Goal: Information Seeking & Learning: Learn about a topic

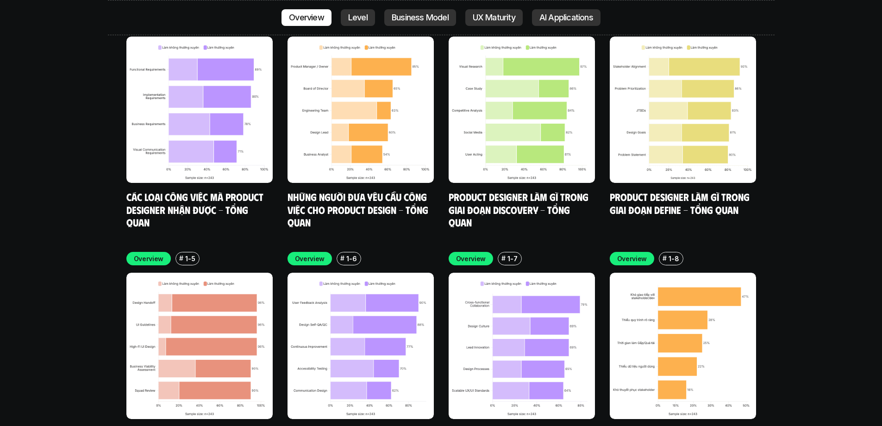
scroll to position [2841, 0]
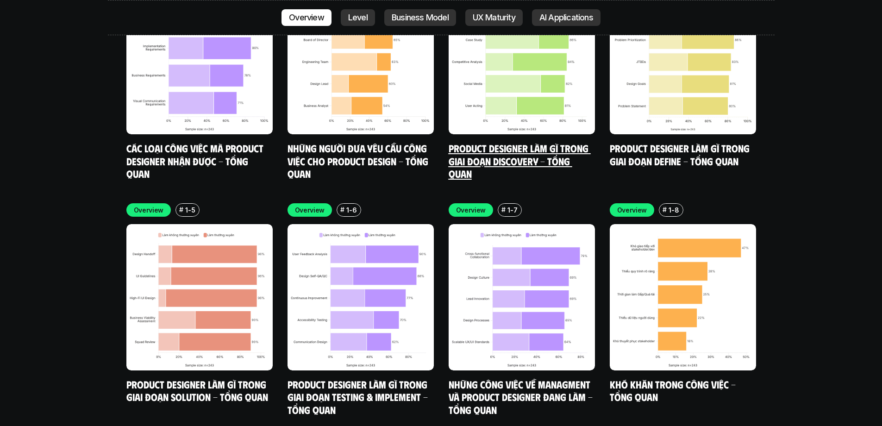
click at [483, 142] on link "Product Designer làm gì trong giai đoạn Discovery - Tổng quan" at bounding box center [520, 161] width 142 height 38
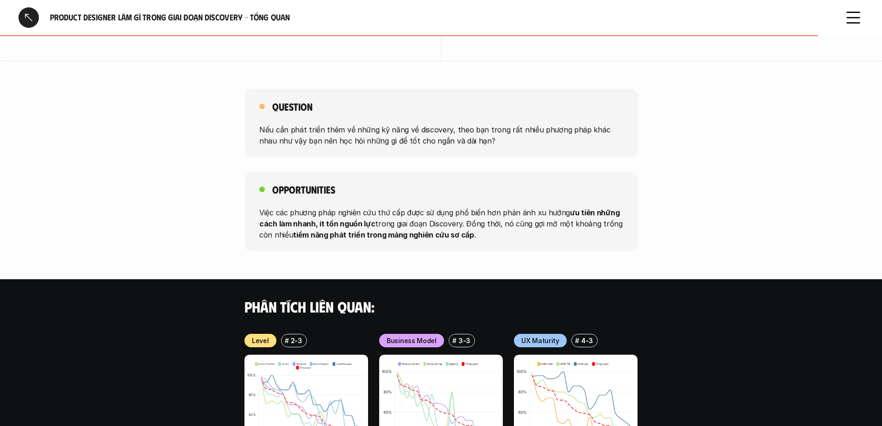
scroll to position [955, 0]
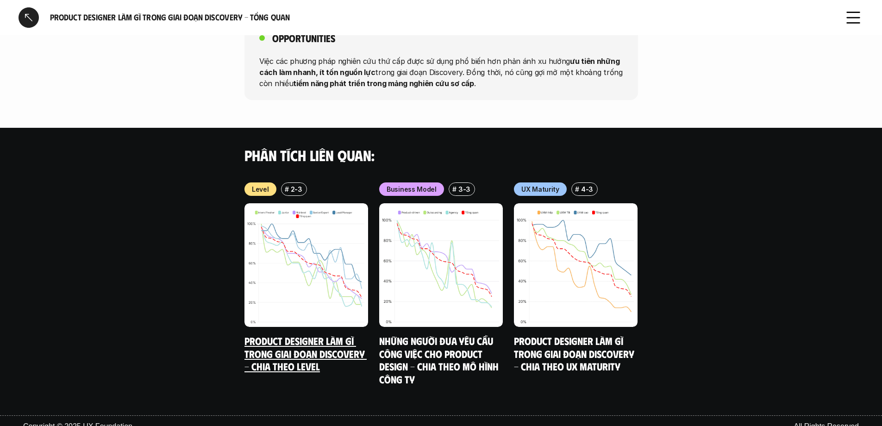
click at [318, 251] on img at bounding box center [306, 265] width 124 height 124
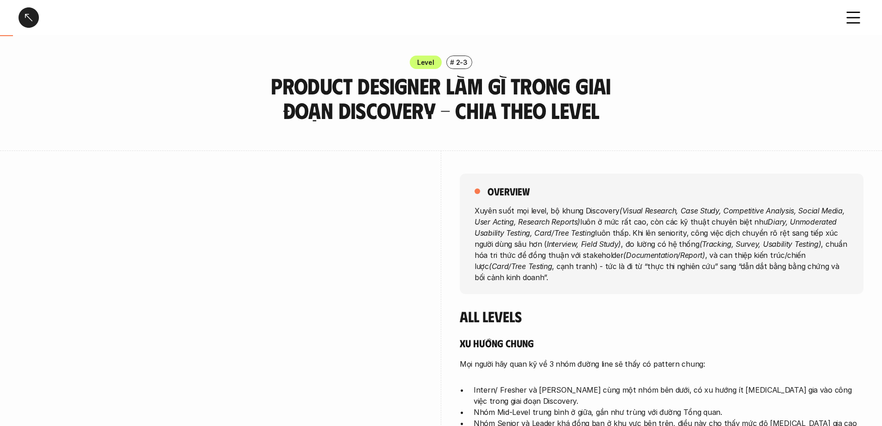
click at [33, 17] on div at bounding box center [29, 17] width 20 height 20
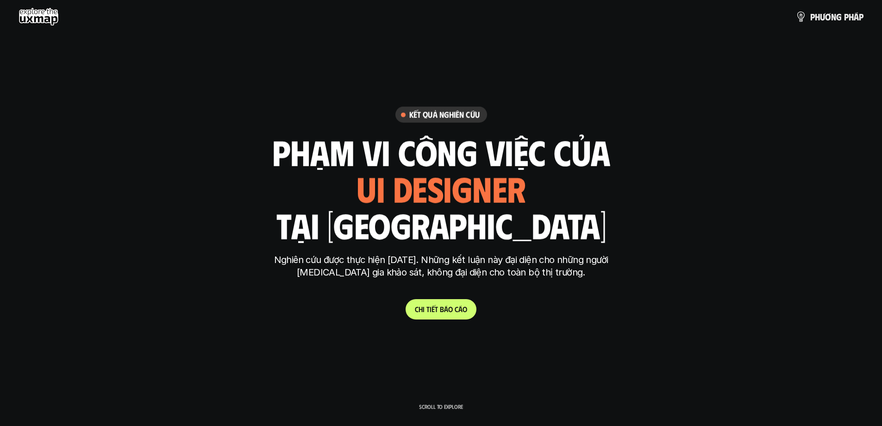
click at [49, 21] on use at bounding box center [39, 16] width 40 height 19
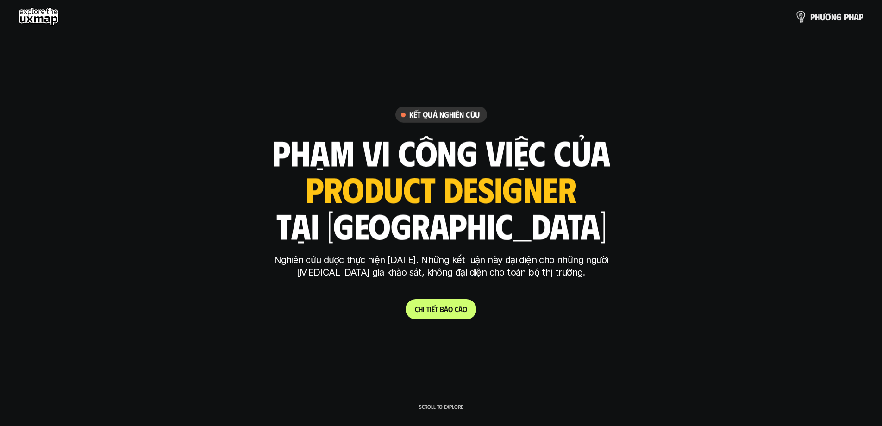
click at [700, 20] on p "p h ư ơ n g p h á p" at bounding box center [836, 17] width 53 height 10
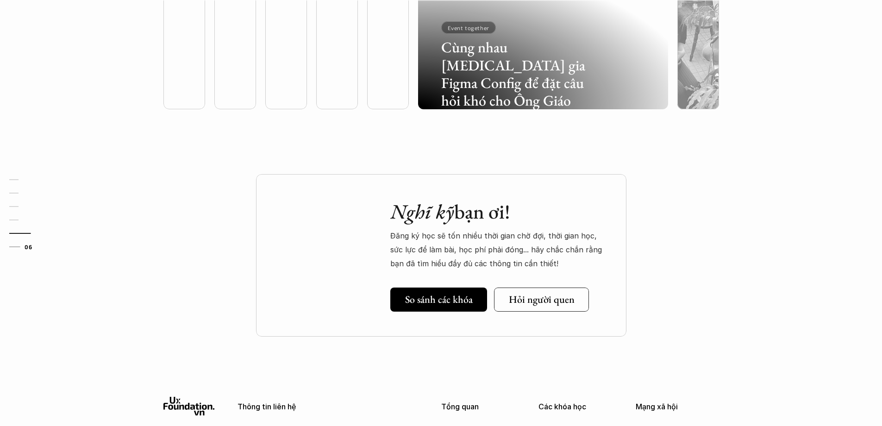
scroll to position [2691, 0]
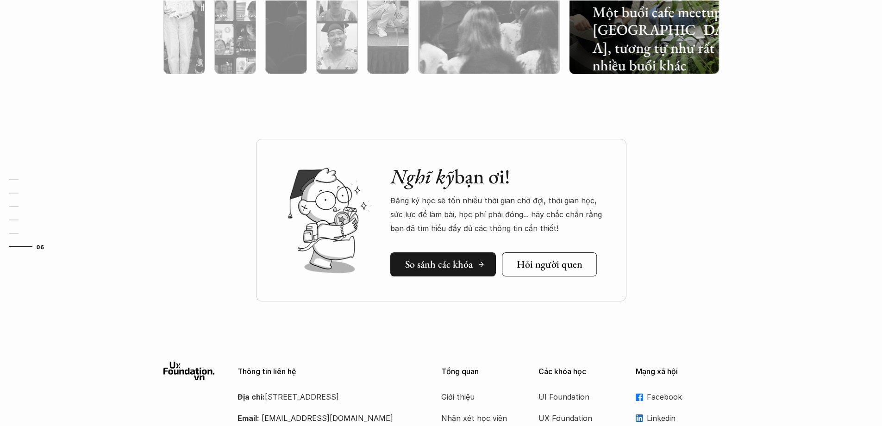
click at [445, 271] on link "So sánh các khóa" at bounding box center [443, 264] width 106 height 24
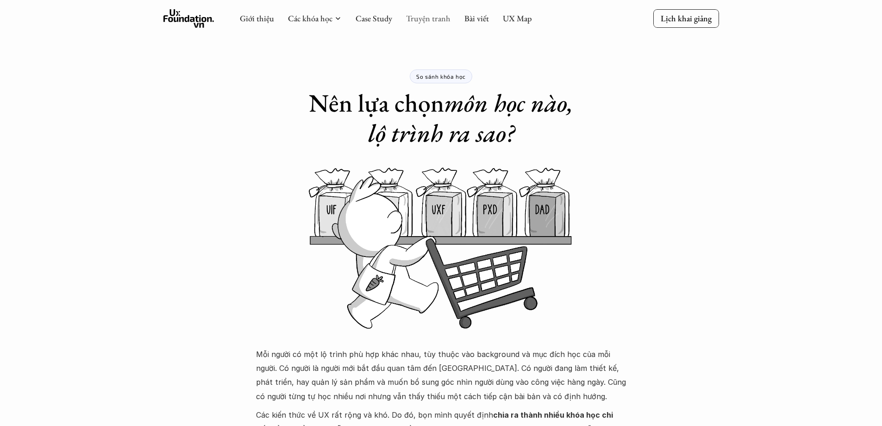
click at [420, 15] on link "Truyện tranh" at bounding box center [428, 18] width 44 height 11
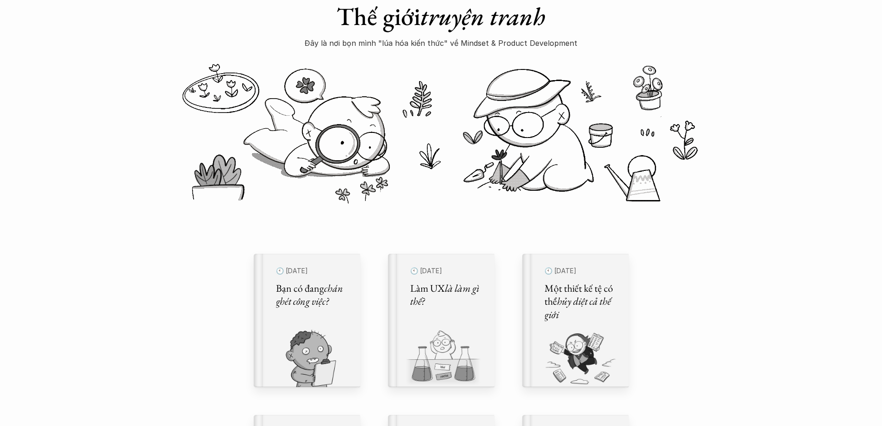
scroll to position [282, 0]
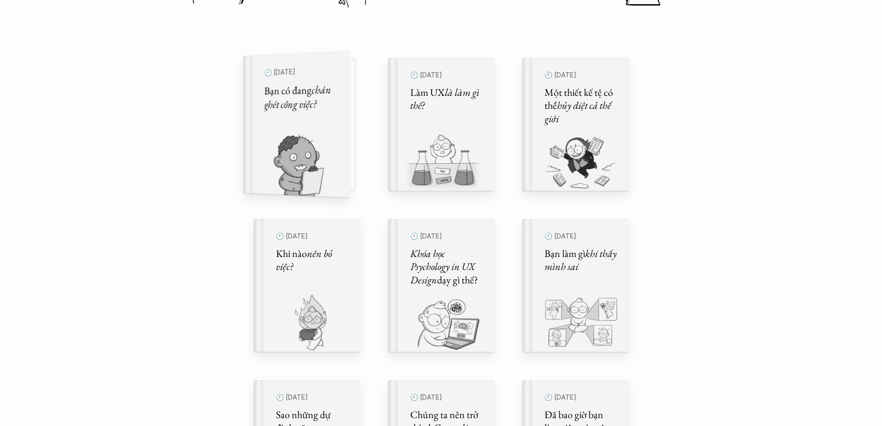
click at [284, 165] on img at bounding box center [290, 166] width 95 height 64
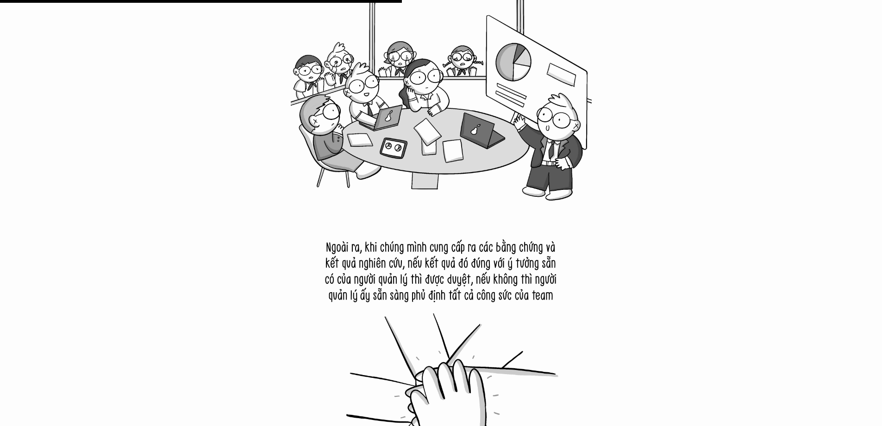
scroll to position [5377, 0]
